Goal: Find specific page/section: Locate a particular part of the current website

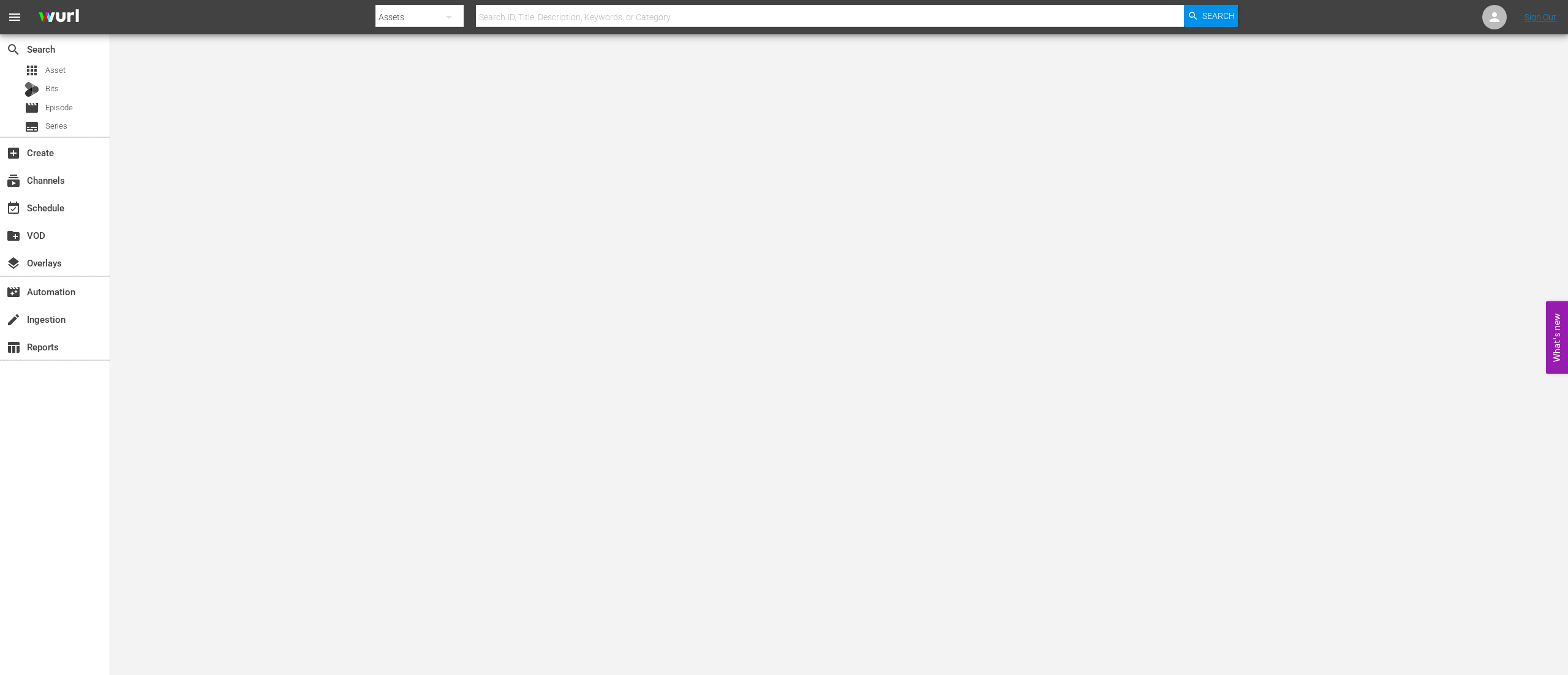
click at [544, 10] on input "text" at bounding box center [830, 17] width 708 height 29
type input "ptab"
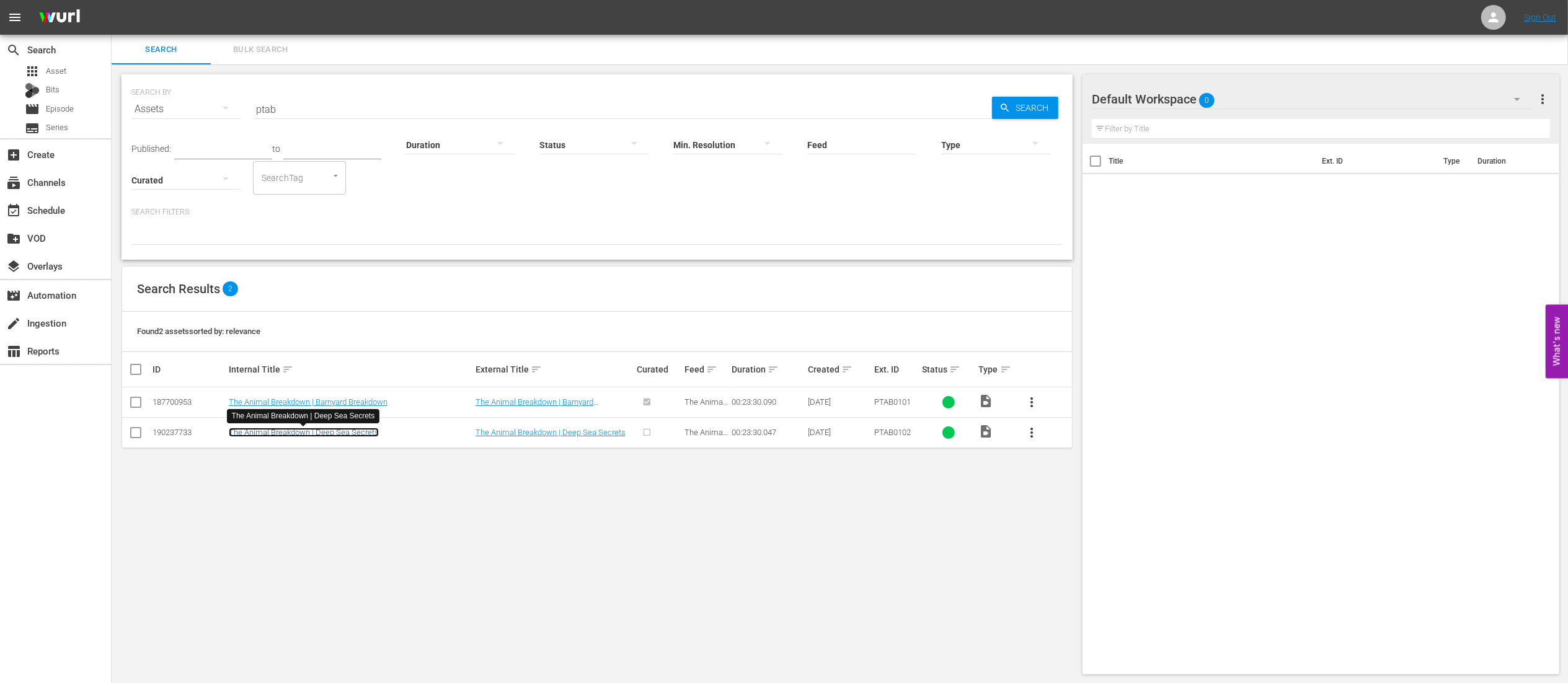
click at [370, 341] on link "The Animal Breakdown | Deep Sea Secrets" at bounding box center [304, 433] width 150 height 9
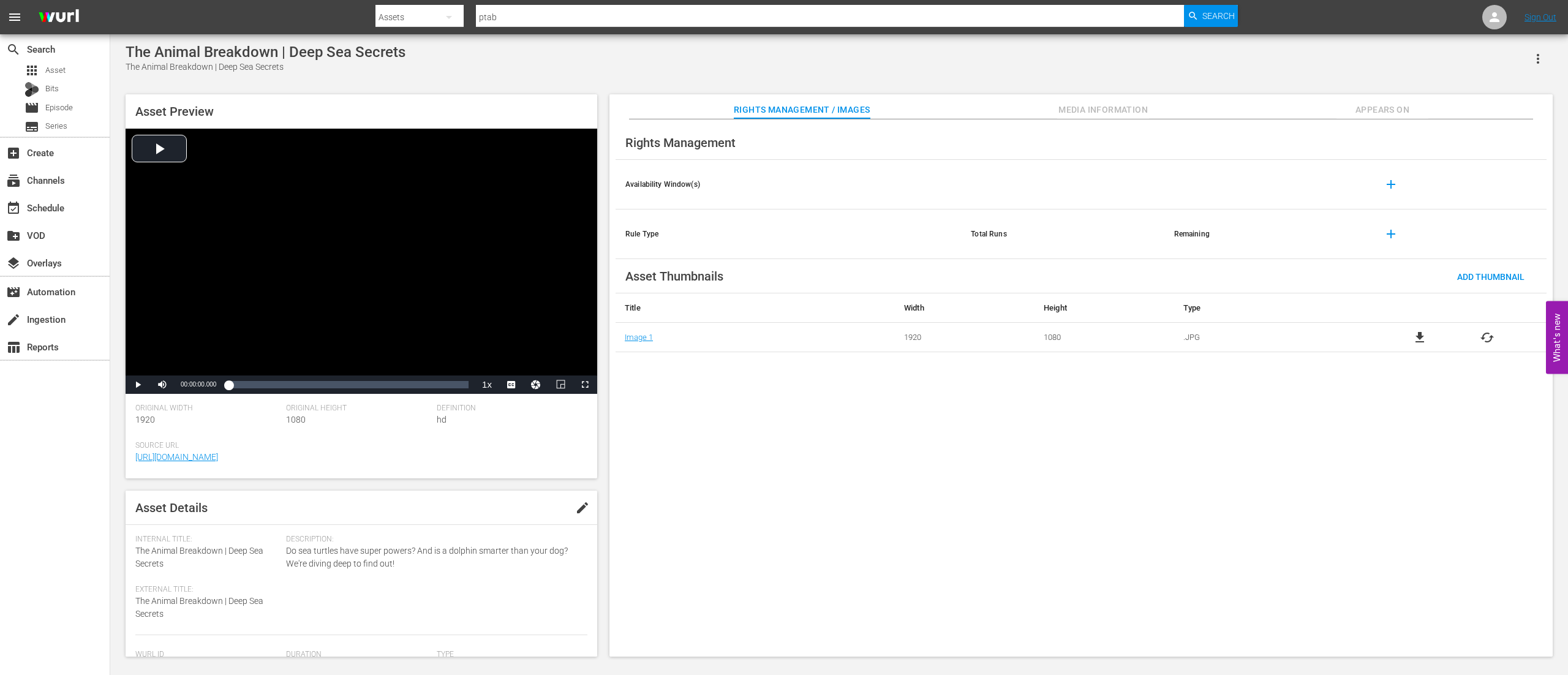
click at [784, 108] on span "Media Information" at bounding box center [1104, 110] width 92 height 16
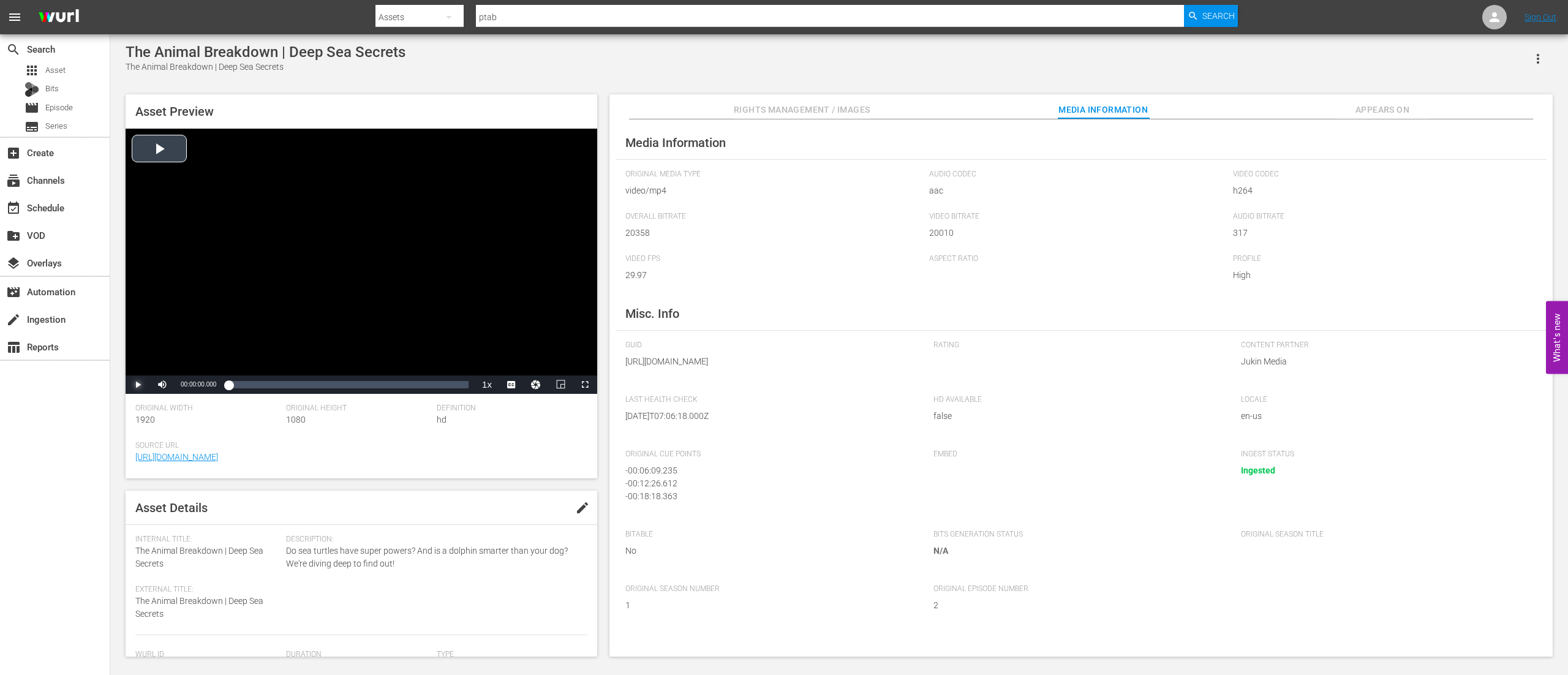
click at [138, 337] on span "Video Player" at bounding box center [138, 385] width 0 height 0
click at [461, 337] on div "00:22:43.285" at bounding box center [460, 385] width 1 height 12
click at [466, 337] on div "00:22:49.162" at bounding box center [347, 385] width 238 height 12
click at [585, 337] on span "Video Player" at bounding box center [585, 385] width 0 height 0
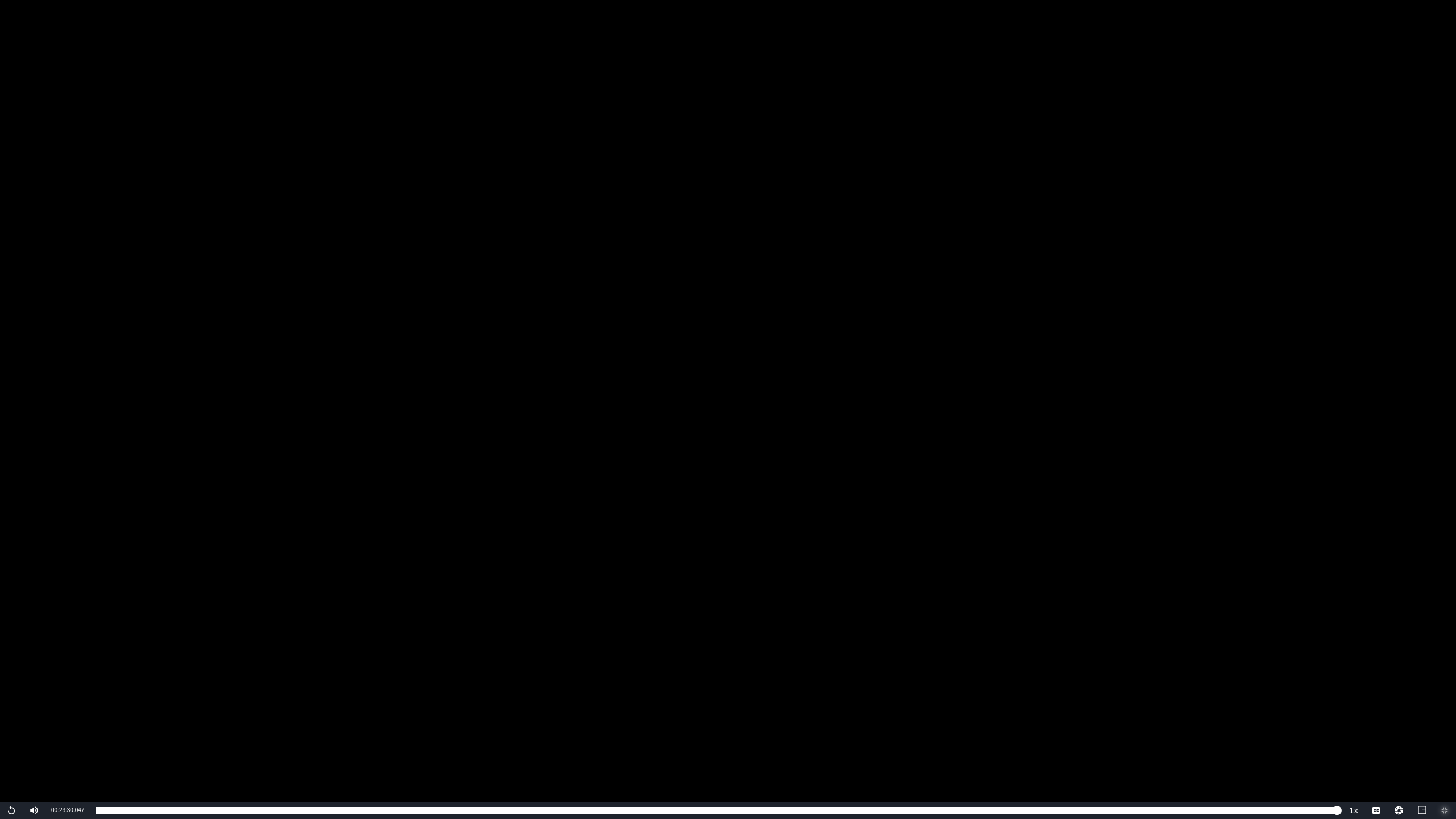
click at [728, 313] on span "Video Player" at bounding box center [1445, 811] width 0 height 0
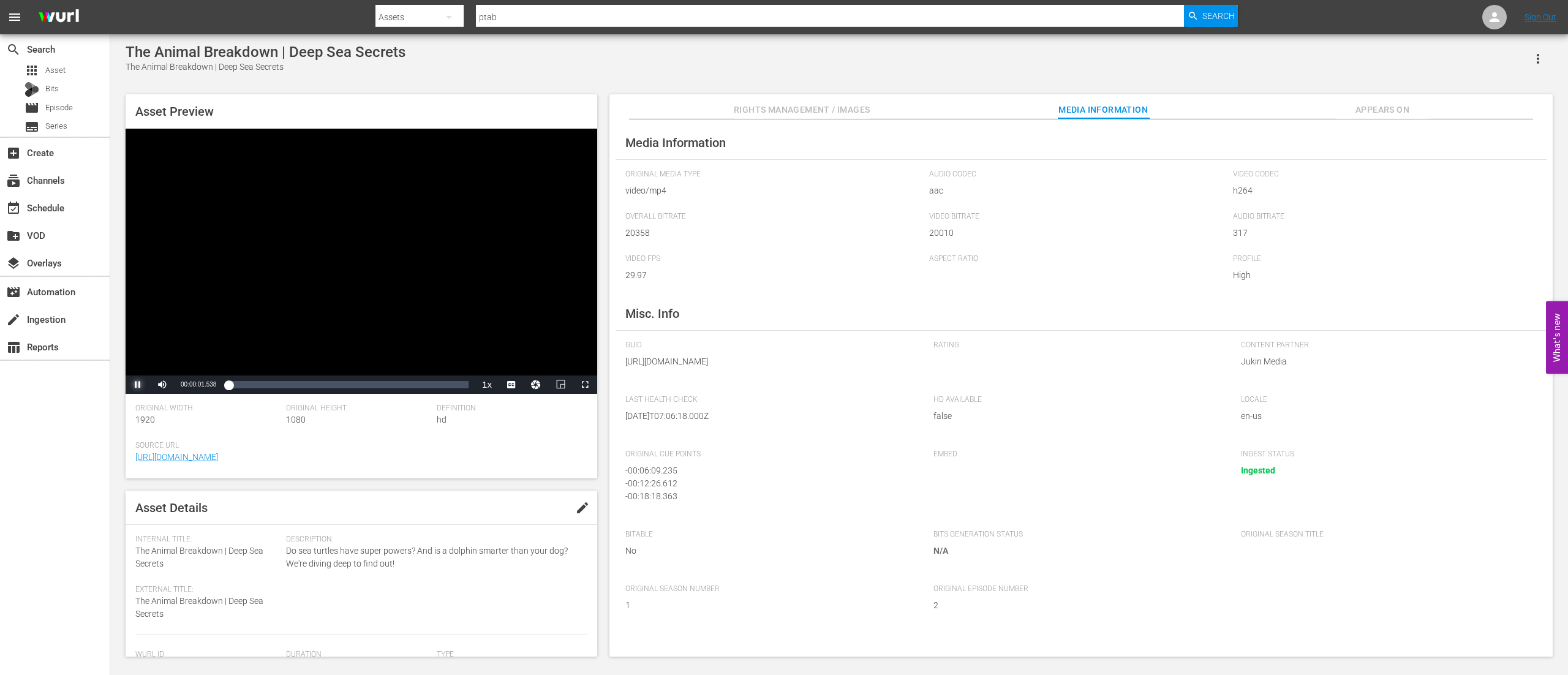
click at [138, 337] on span "Video Player" at bounding box center [138, 385] width 0 height 0
drag, startPoint x: 225, startPoint y: 387, endPoint x: 491, endPoint y: 396, distance: 266.2
click at [491, 337] on div "Asset Preview Video Player is loading. Play Video Pause Mute 10% Current Time 0…" at bounding box center [361, 286] width 472 height 384
